Goal: Information Seeking & Learning: Stay updated

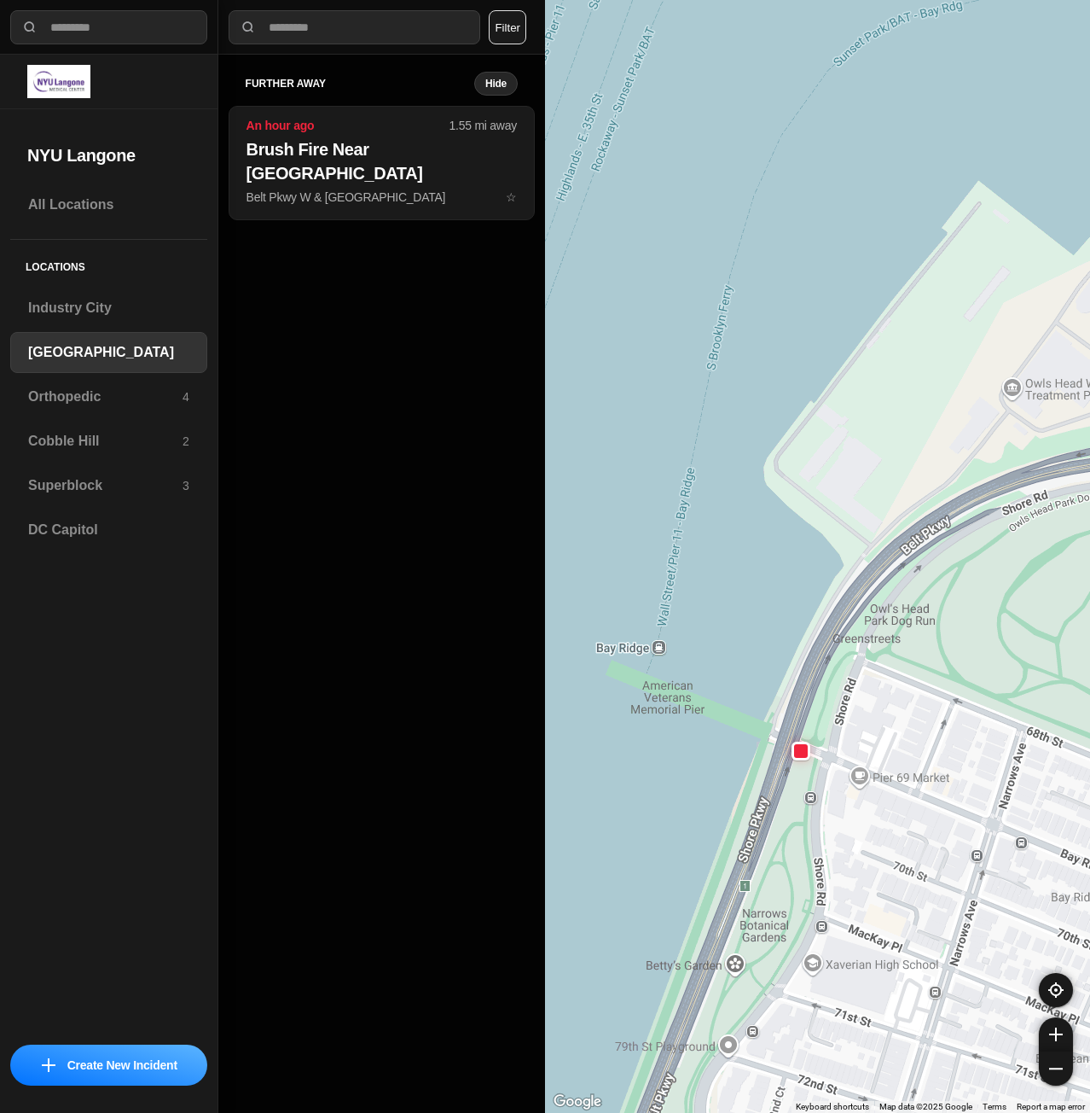
select select "*"
click at [80, 497] on div "Superblock 3" at bounding box center [108, 485] width 197 height 41
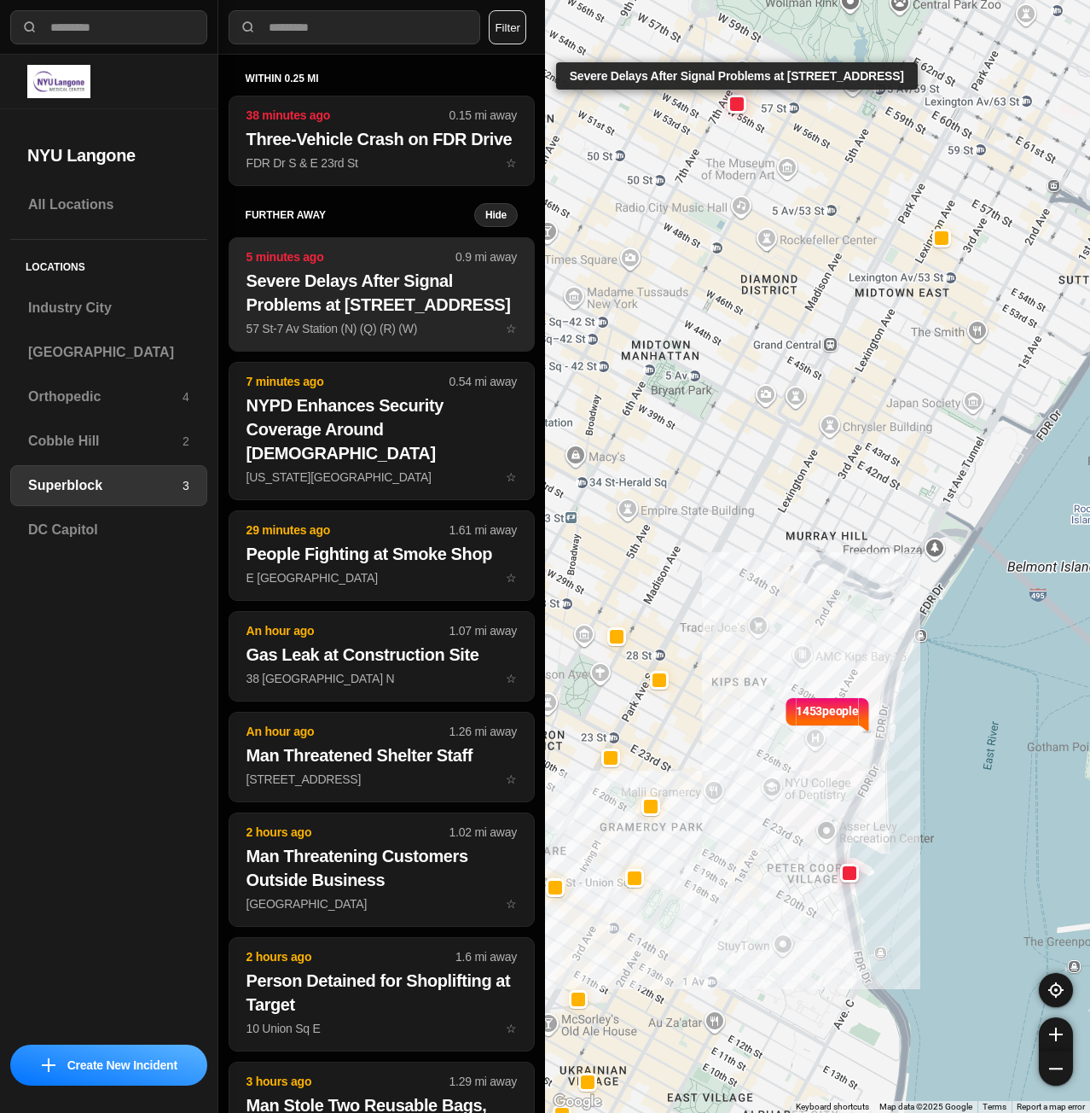
click at [289, 299] on h2 "Severe Delays After Signal Problems at [STREET_ADDRESS]" at bounding box center [382, 293] width 270 height 48
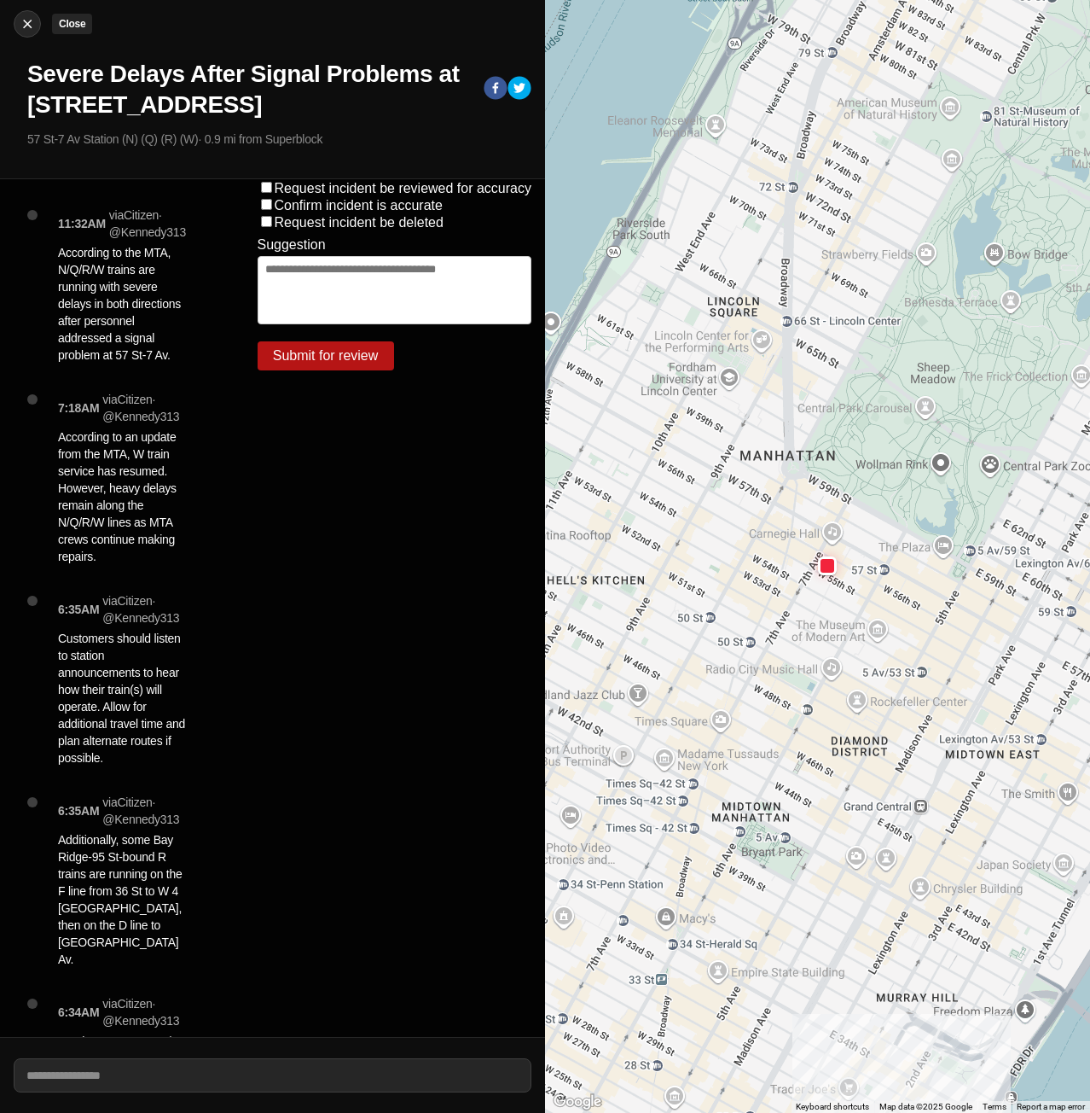
click at [26, 20] on img at bounding box center [27, 23] width 17 height 17
select select "*"
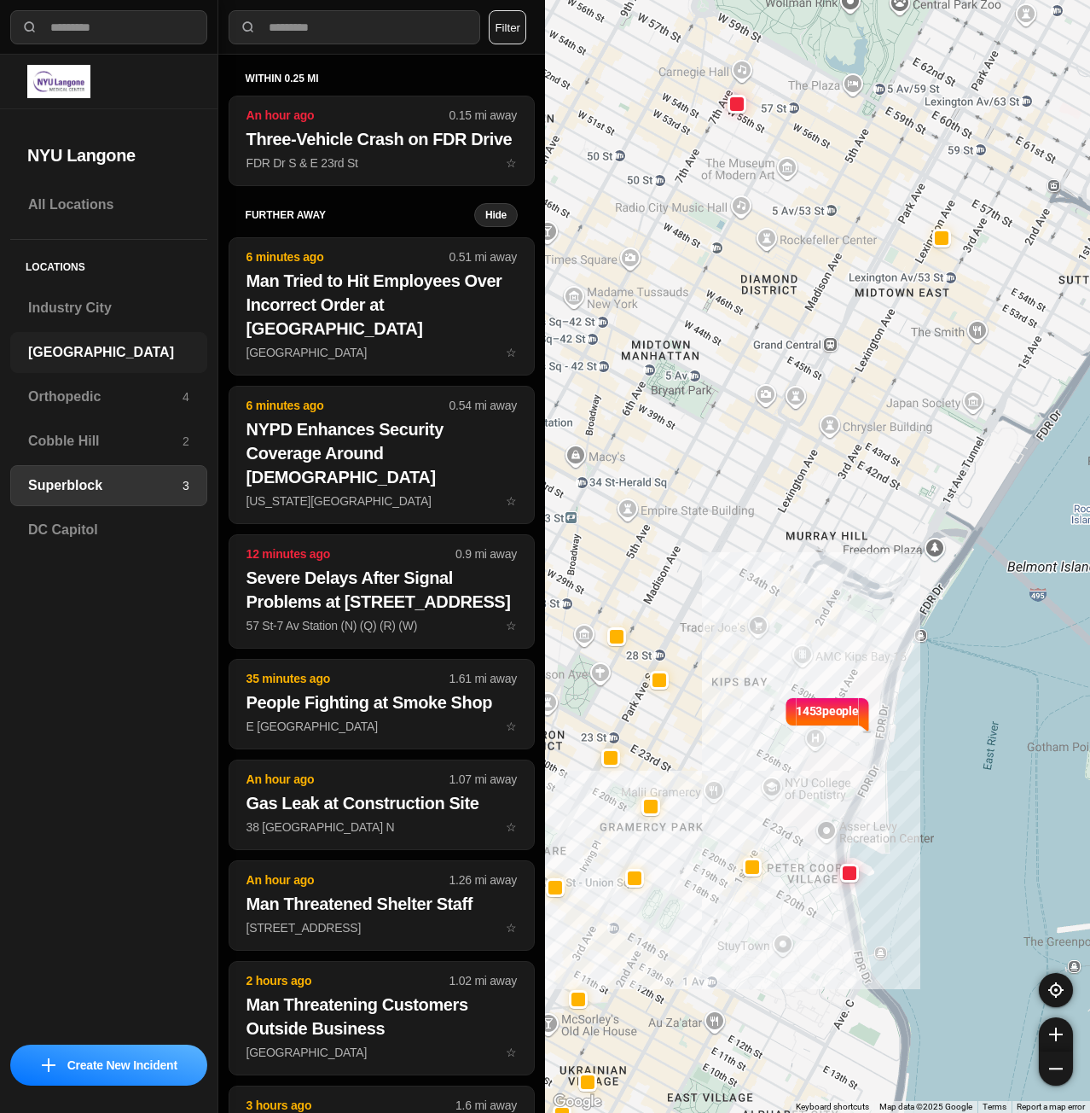
drag, startPoint x: 86, startPoint y: 346, endPoint x: 102, endPoint y: 353, distance: 17.9
click at [86, 346] on h3 "[GEOGRAPHIC_DATA]" at bounding box center [108, 352] width 161 height 20
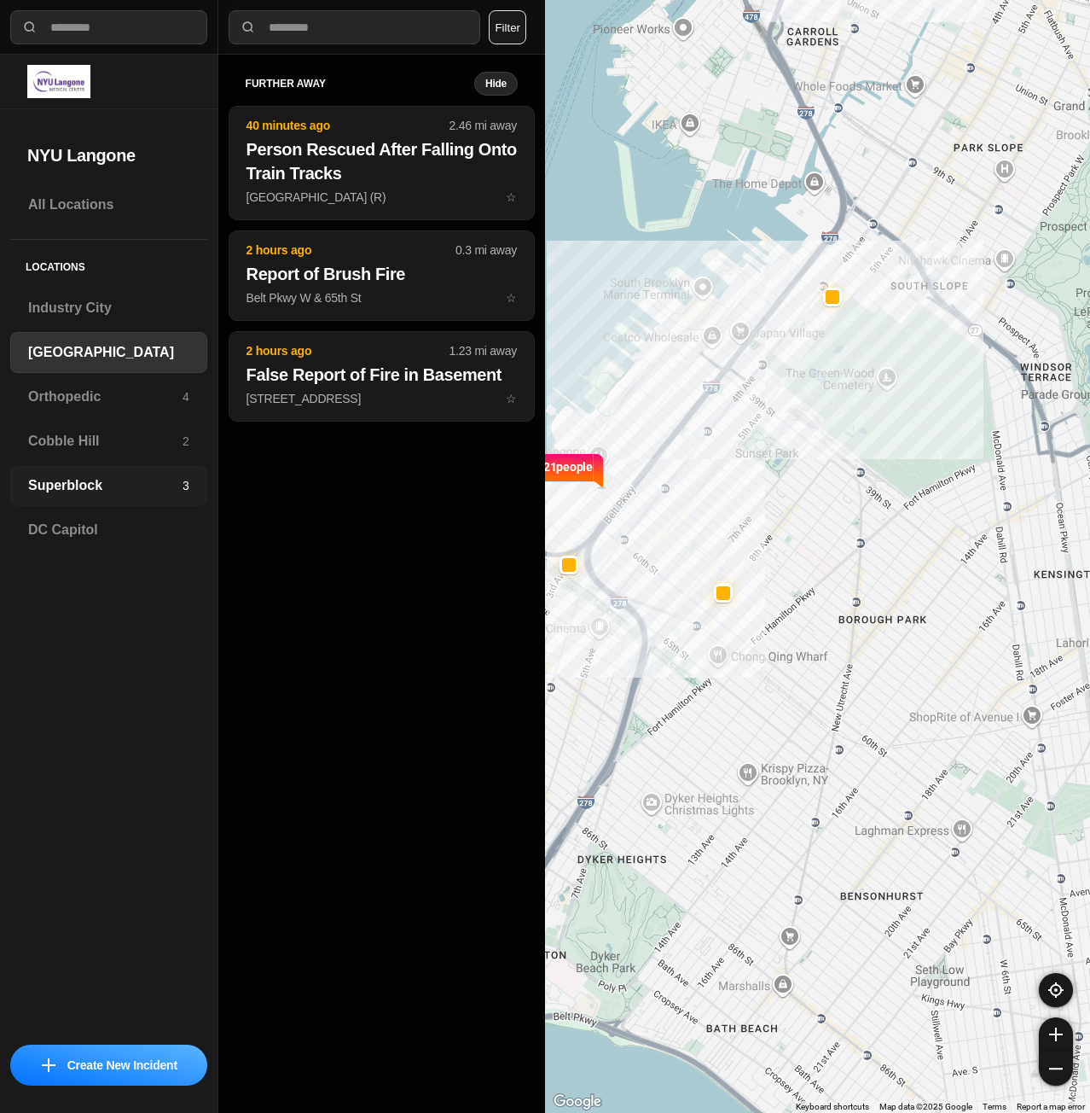
click at [110, 481] on h3 "Superblock" at bounding box center [105, 485] width 154 height 20
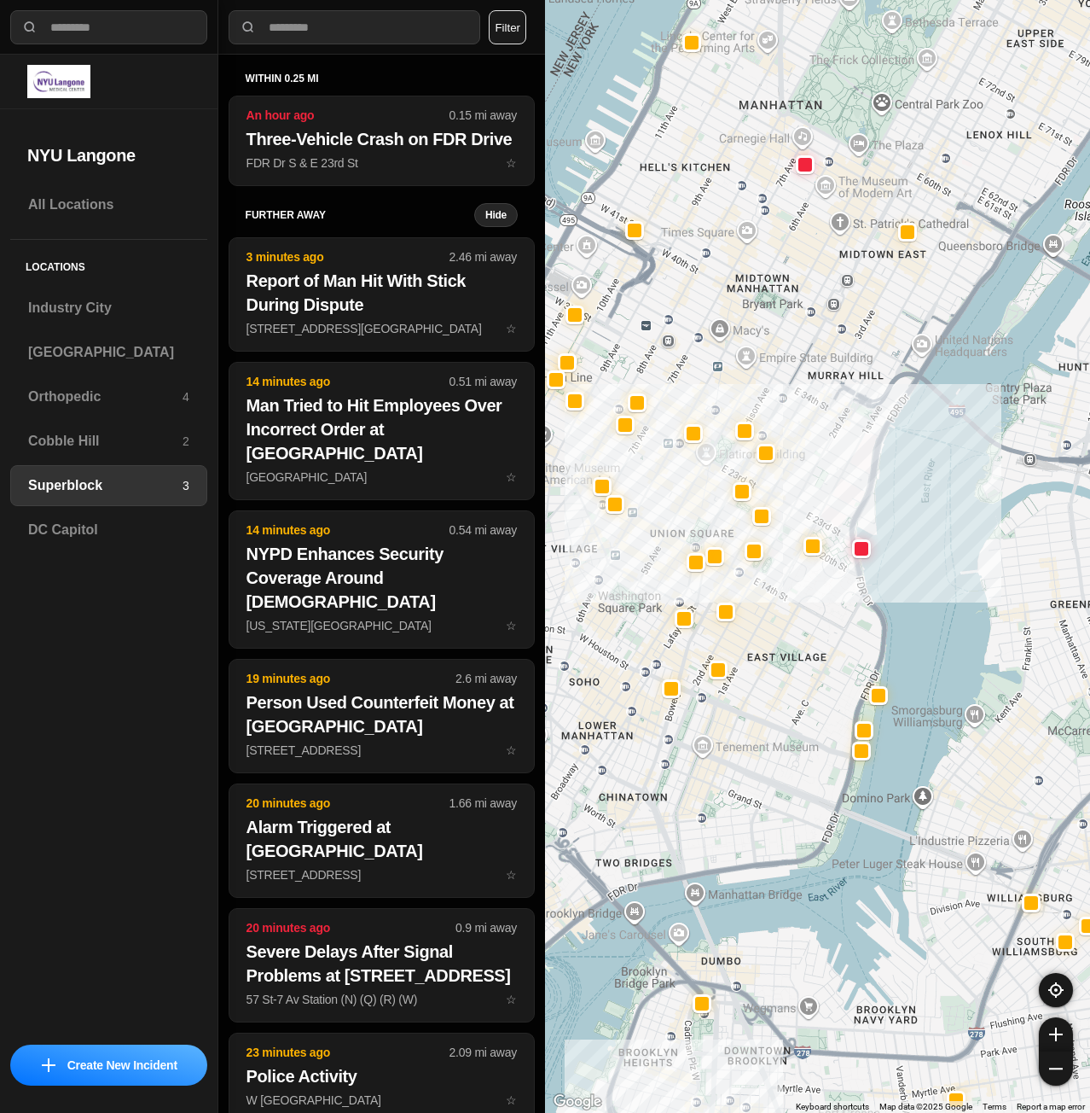
drag, startPoint x: 784, startPoint y: 770, endPoint x: 841, endPoint y: 625, distance: 155.9
click at [841, 625] on div at bounding box center [817, 556] width 545 height 1113
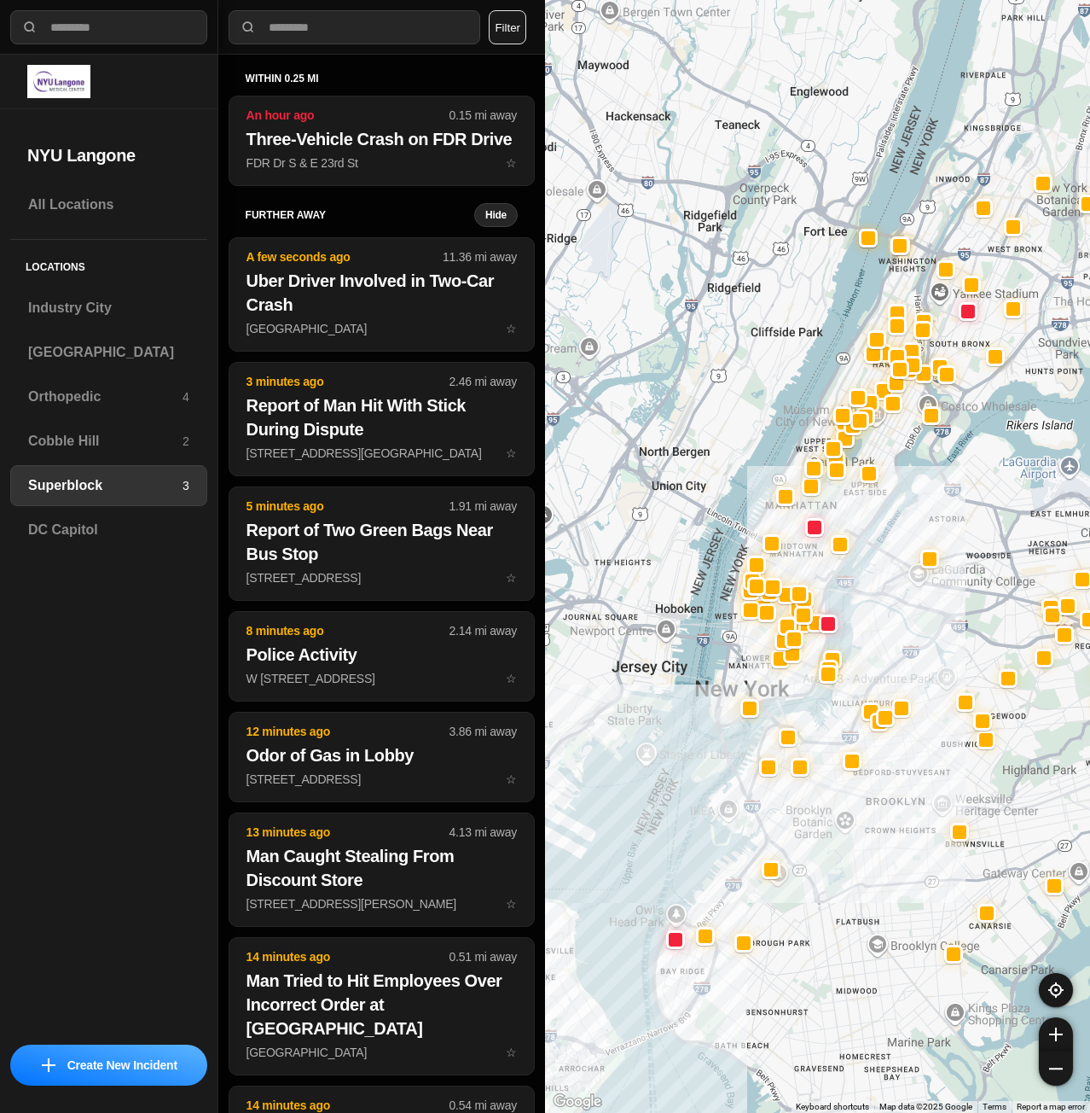
drag, startPoint x: 851, startPoint y: 823, endPoint x: 896, endPoint y: 665, distance: 165.0
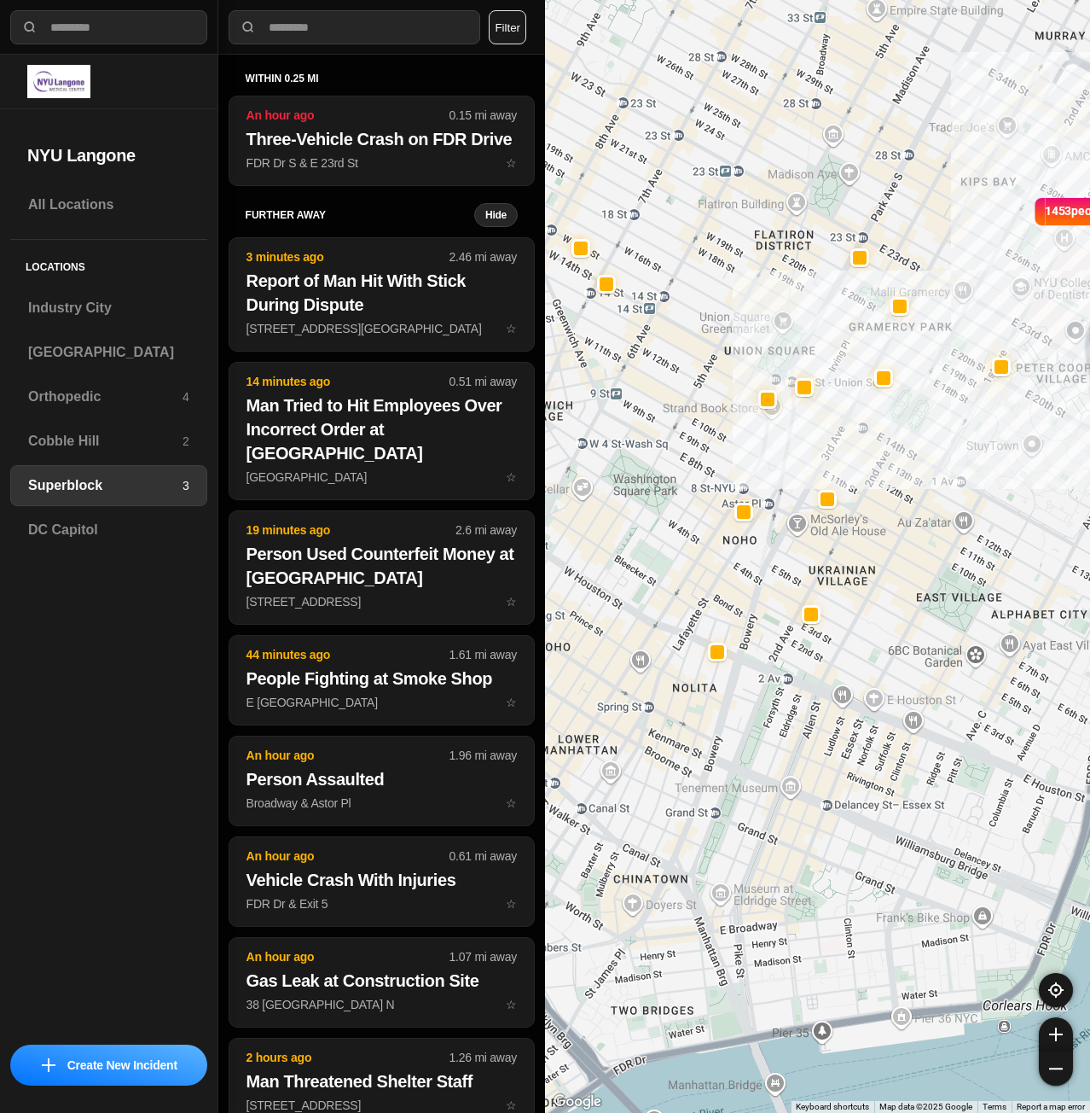
drag, startPoint x: 909, startPoint y: 466, endPoint x: 849, endPoint y: 729, distance: 269.5
click at [849, 729] on div "1453 people" at bounding box center [817, 556] width 545 height 1113
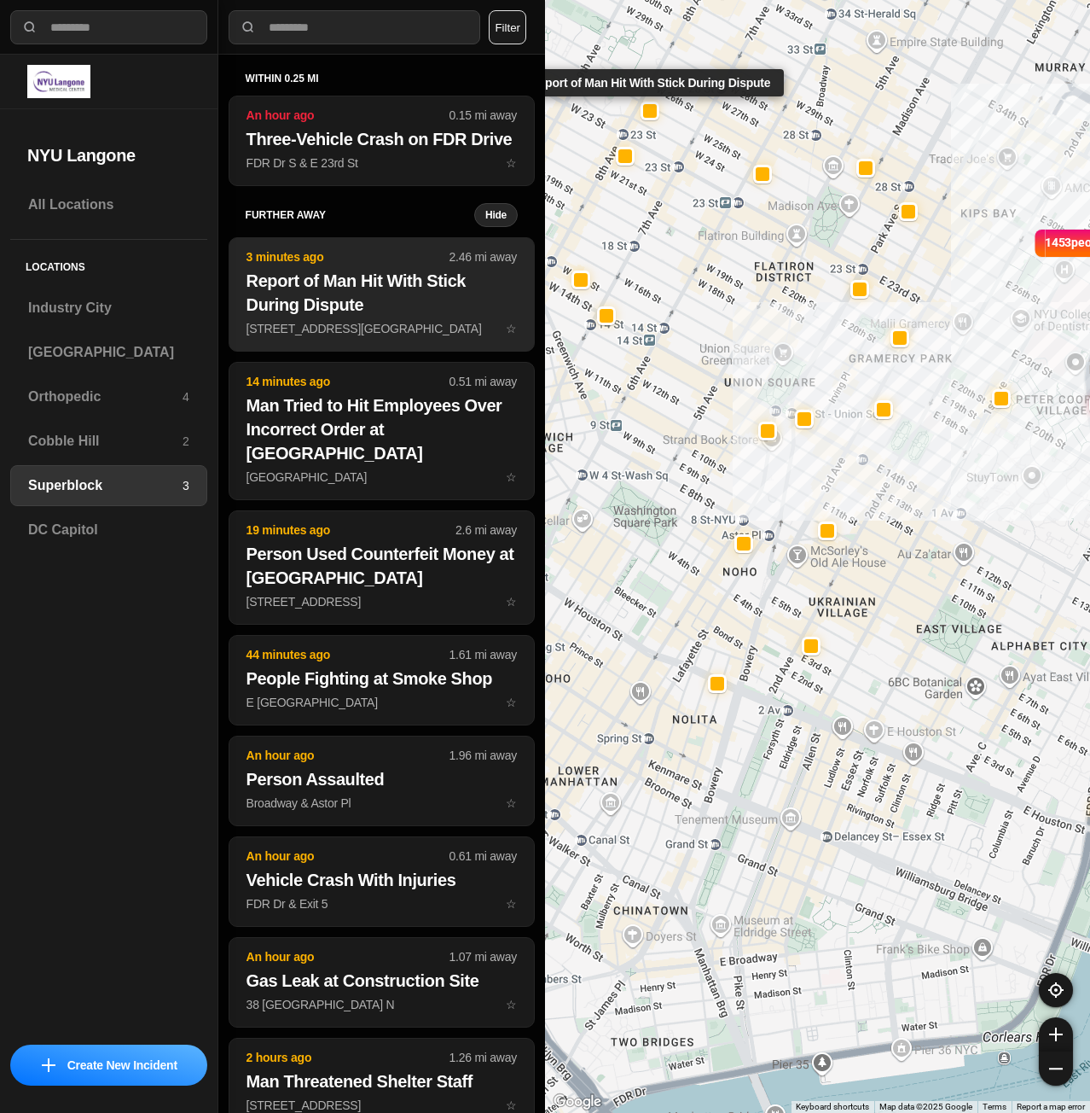
click at [392, 317] on h2 "Report of Man Hit With Stick During Dispute" at bounding box center [382, 293] width 270 height 48
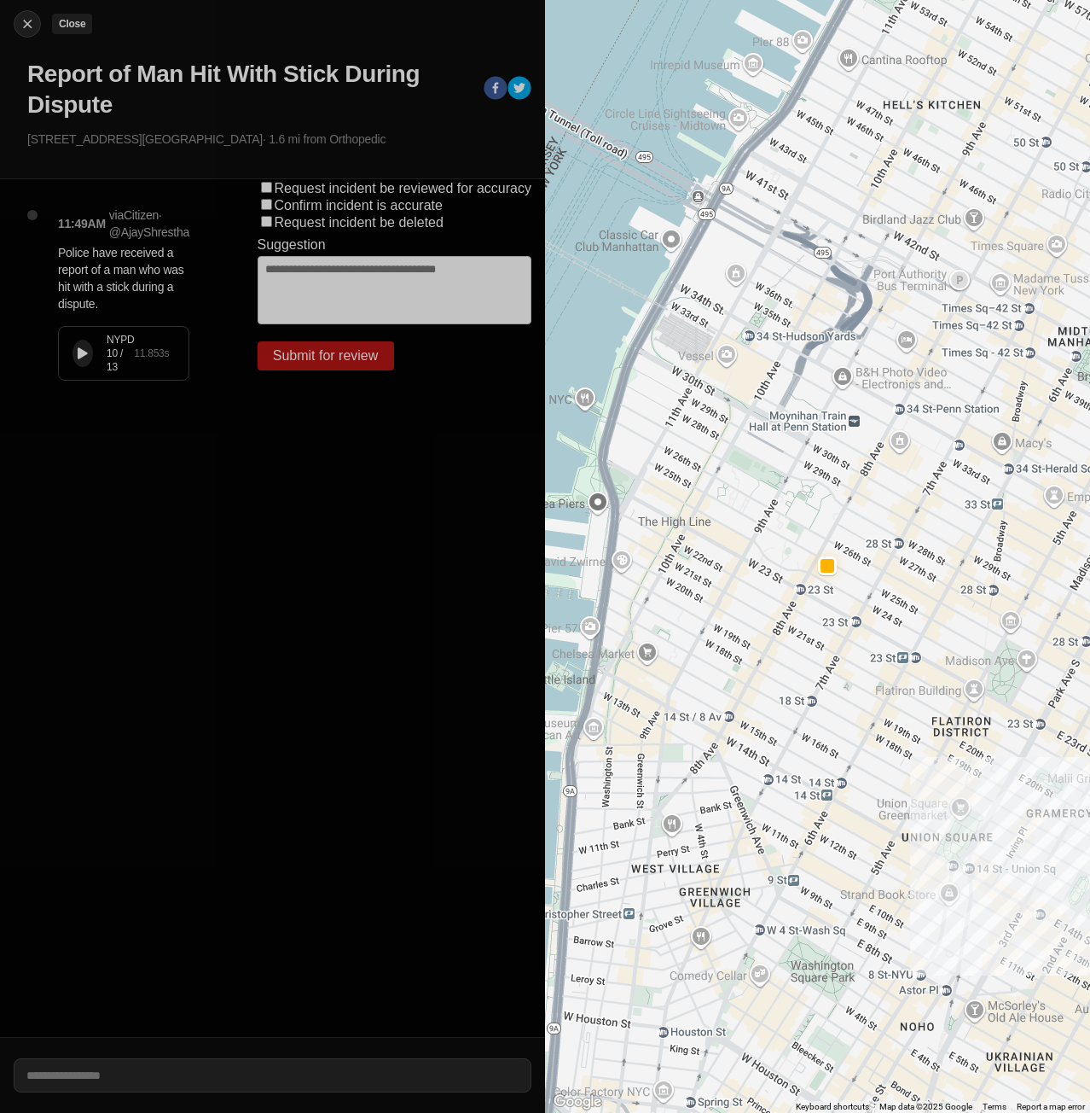
click at [33, 32] on button "Close" at bounding box center [27, 23] width 27 height 27
select select "*"
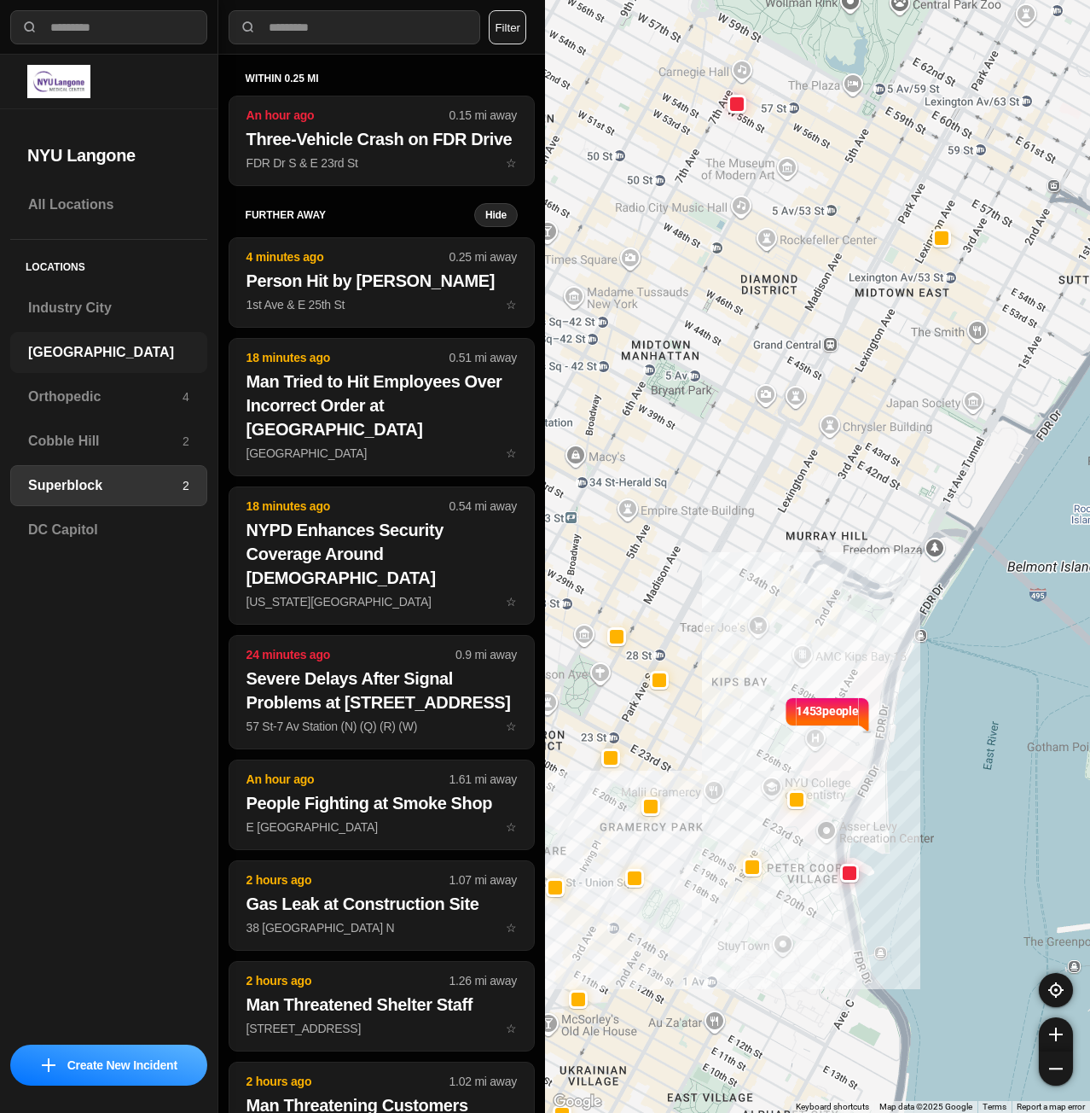
click at [23, 340] on div "[GEOGRAPHIC_DATA]" at bounding box center [108, 352] width 197 height 41
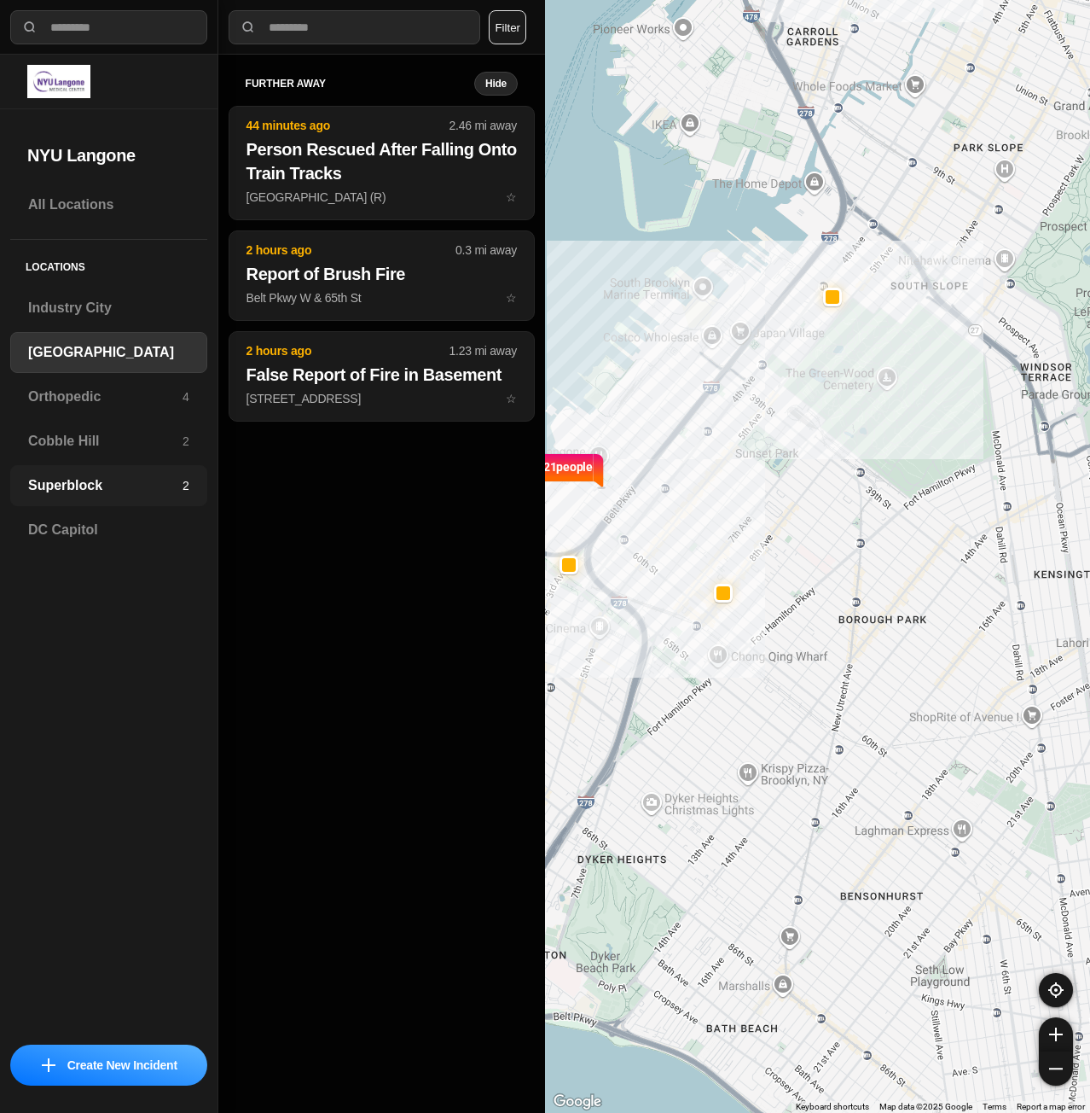
click at [102, 491] on h3 "Superblock" at bounding box center [105, 485] width 154 height 20
